Goal: Information Seeking & Learning: Learn about a topic

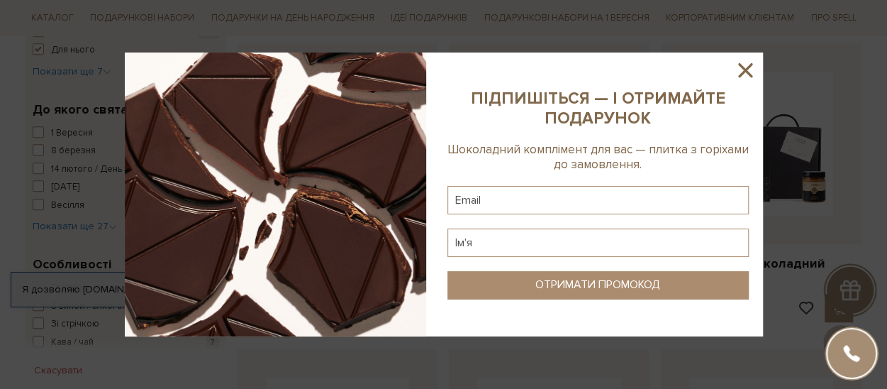
scroll to position [567, 0]
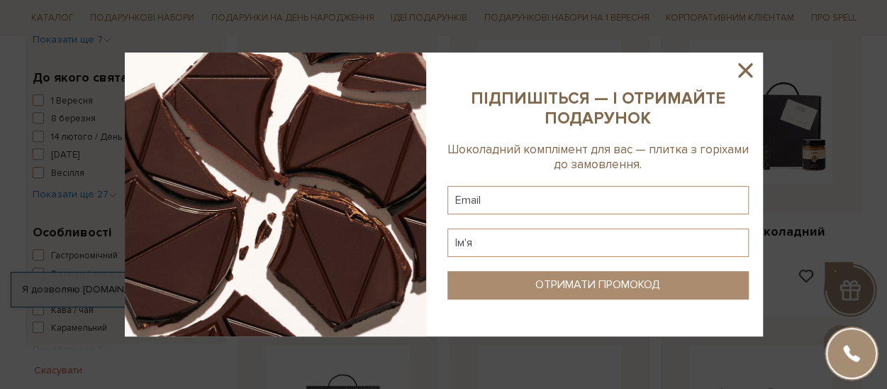
click at [742, 69] on icon at bounding box center [745, 70] width 14 height 14
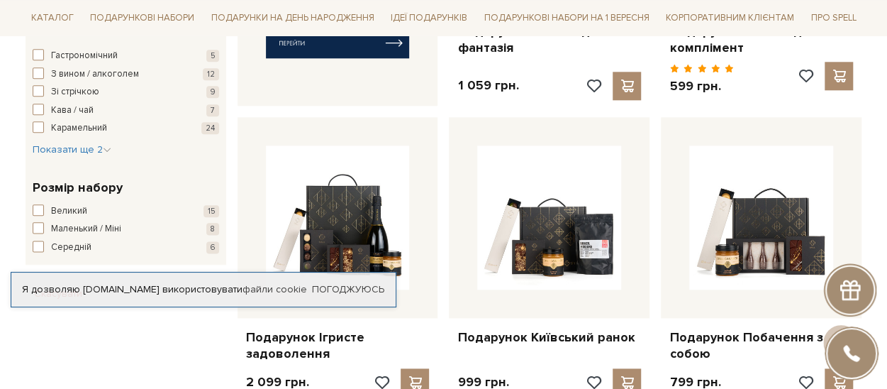
scroll to position [780, 0]
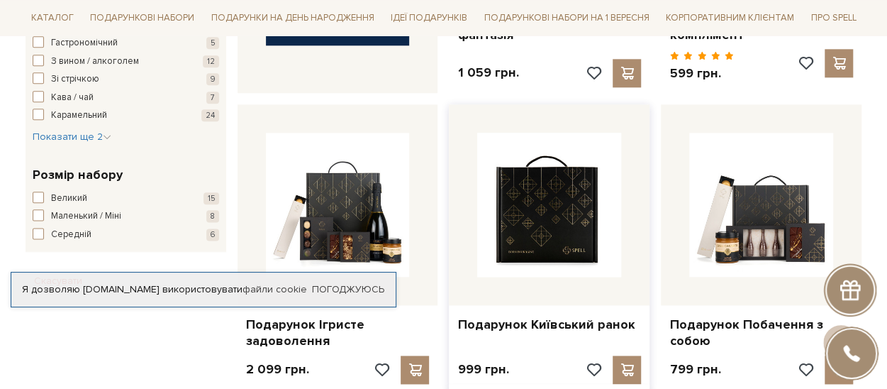
click at [589, 232] on img at bounding box center [549, 205] width 144 height 144
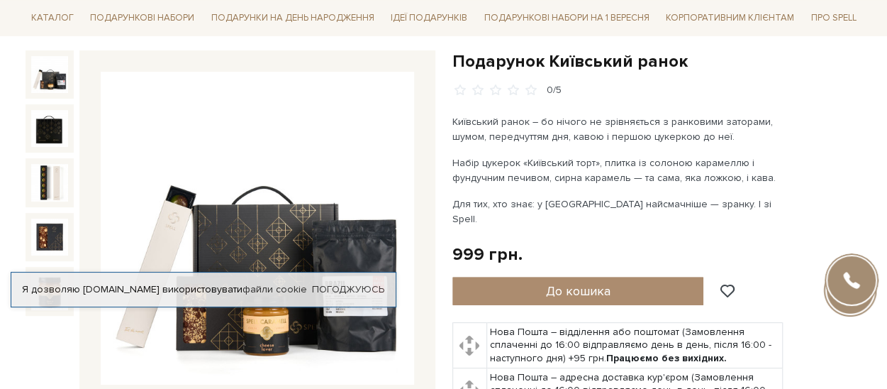
scroll to position [284, 0]
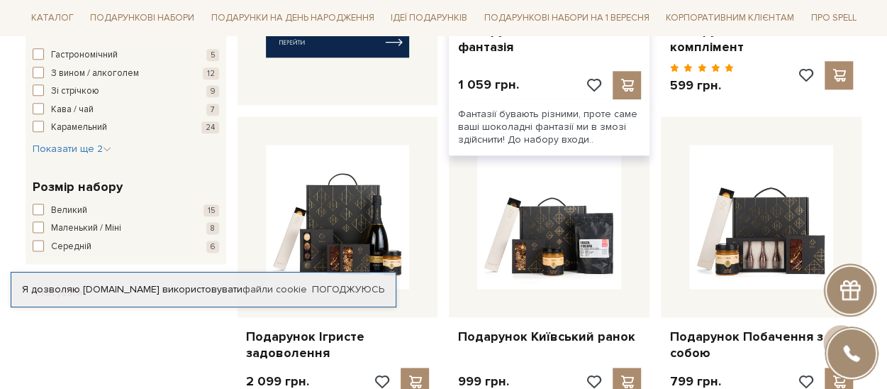
scroll to position [780, 0]
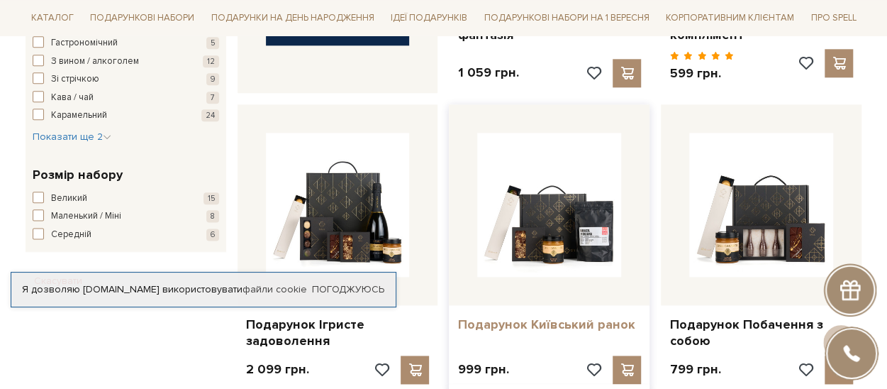
click at [567, 316] on link "Подарунок Київський ранок" at bounding box center [549, 324] width 184 height 16
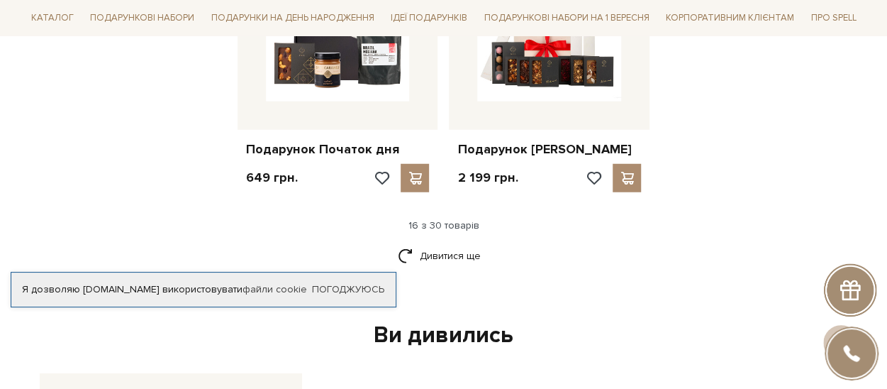
scroll to position [1985, 0]
